Goal: Entertainment & Leisure: Consume media (video, audio)

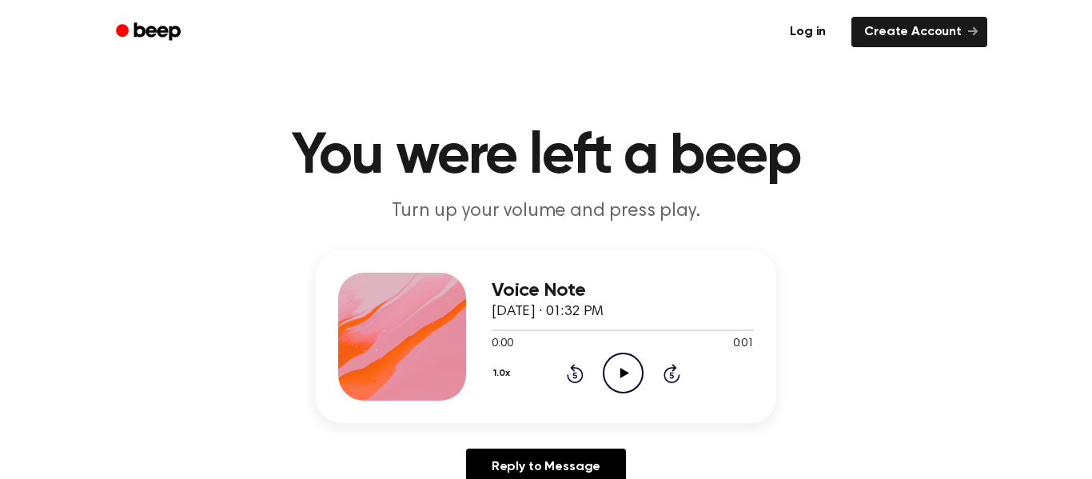
click at [611, 378] on icon "Play Audio" at bounding box center [623, 372] width 41 height 41
